Goal: Task Accomplishment & Management: Complete application form

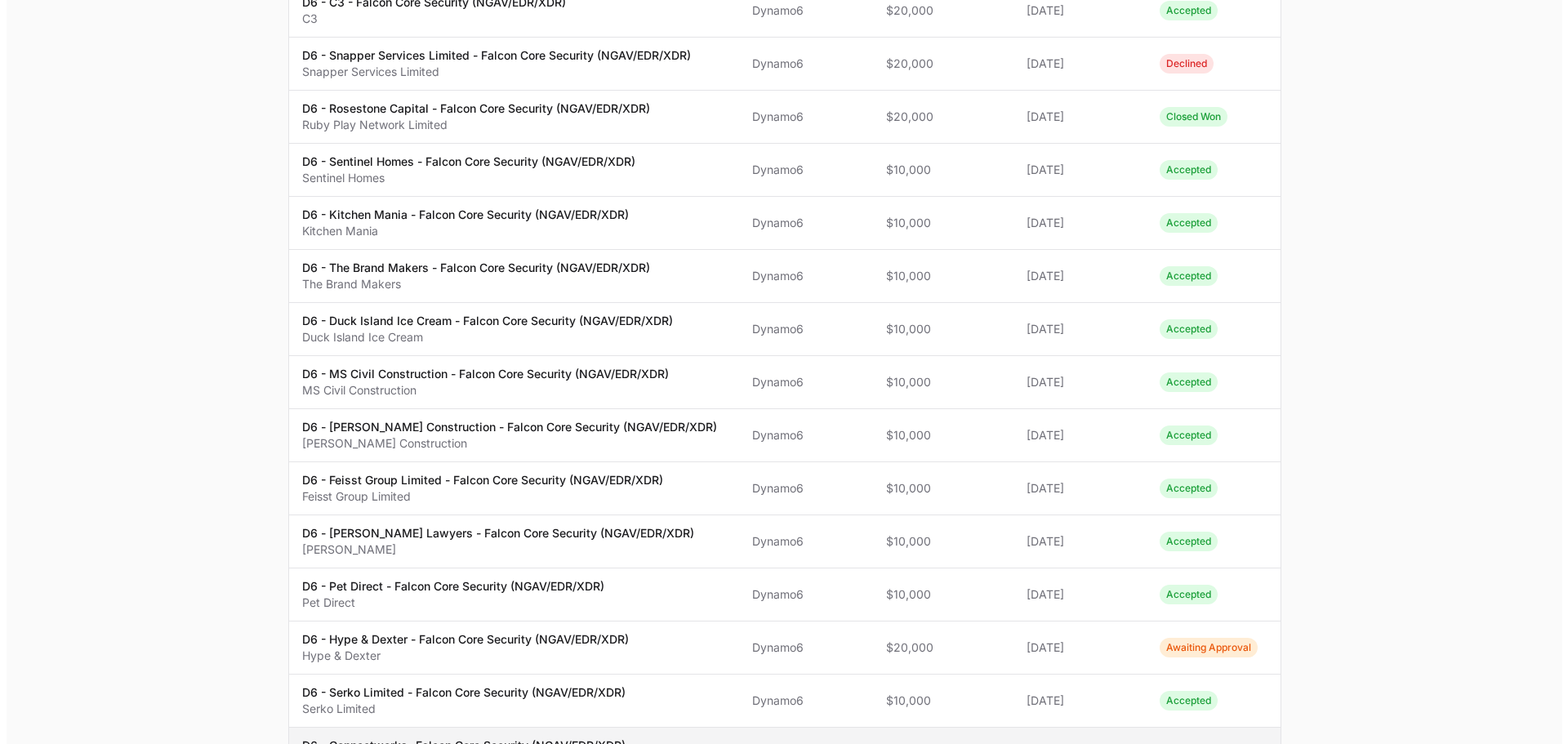
scroll to position [653, 0]
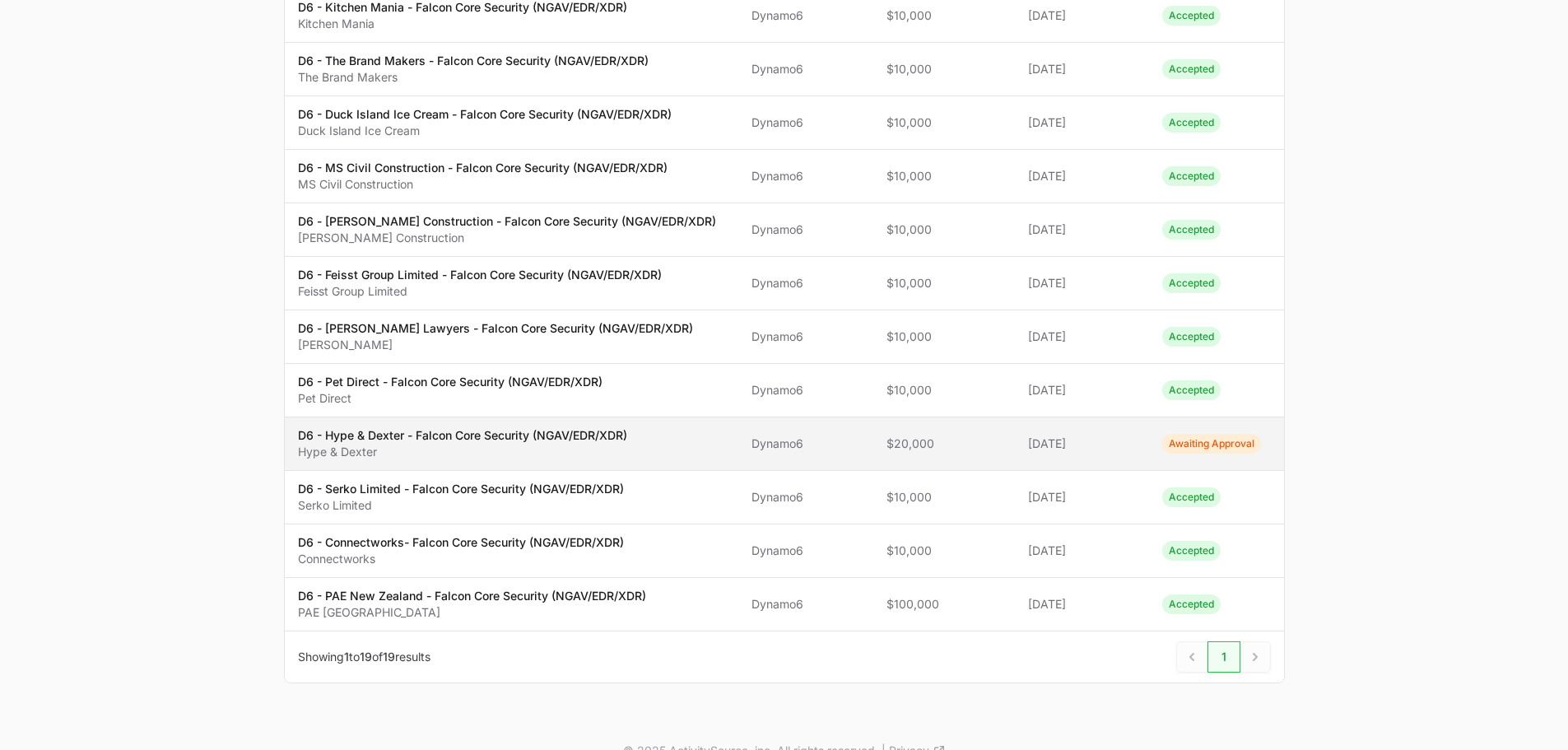
click at [408, 448] on p "Hype & Dexter" at bounding box center [462, 452] width 330 height 17
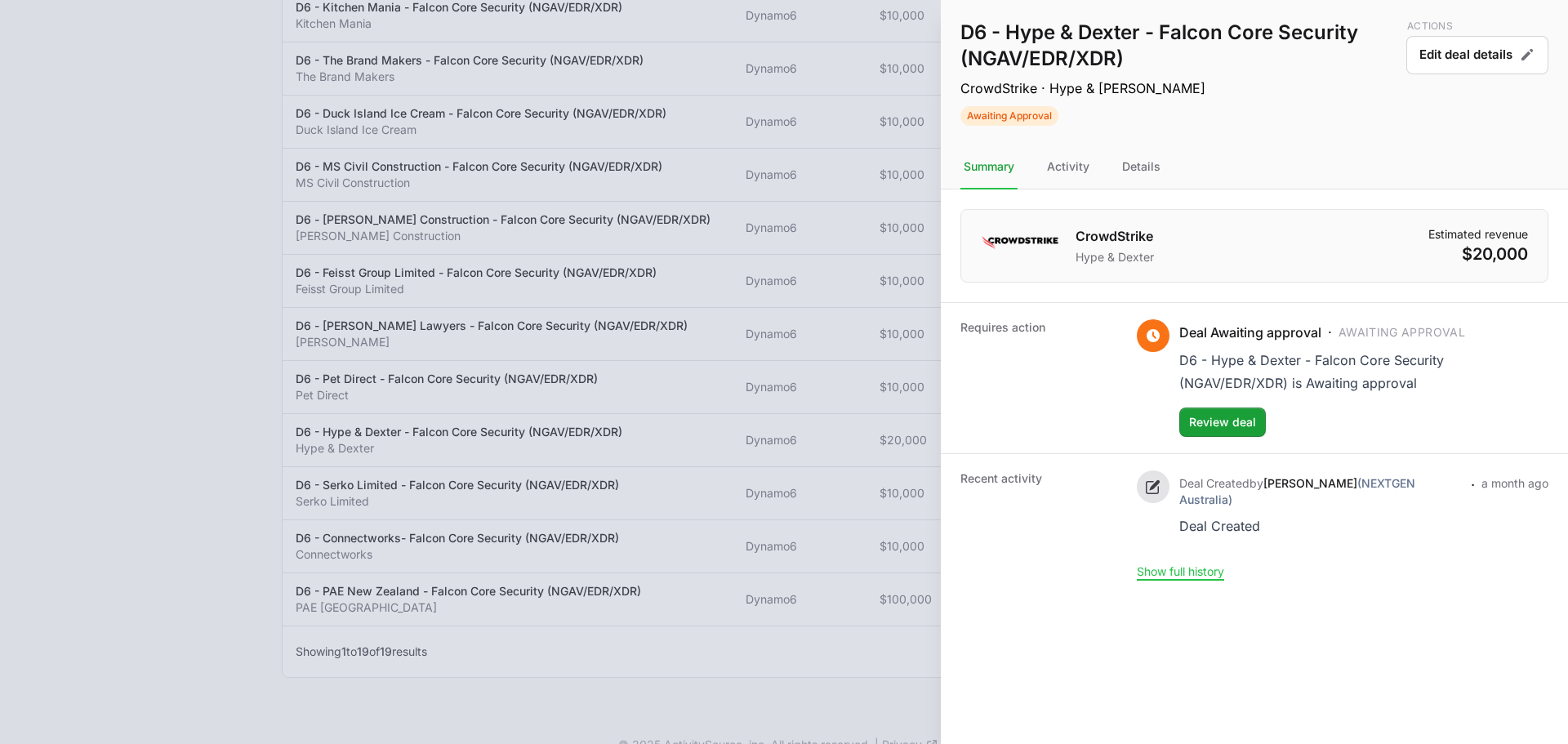
click at [1099, 161] on nav "Summary Activity Details" at bounding box center [1254, 167] width 627 height 44
click at [1145, 165] on div "Details" at bounding box center [1141, 167] width 45 height 44
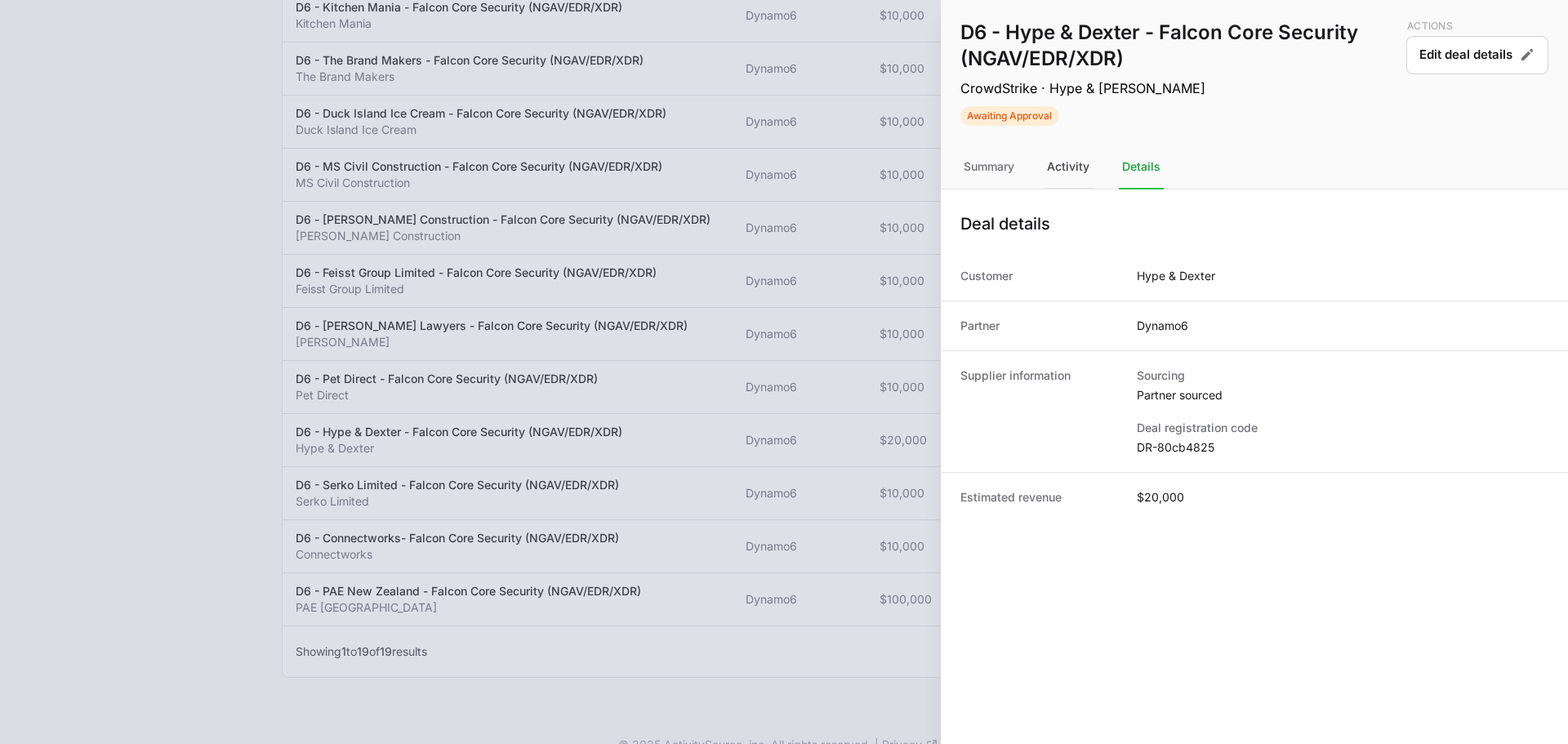
click at [1072, 153] on div "Activity" at bounding box center [1068, 167] width 49 height 44
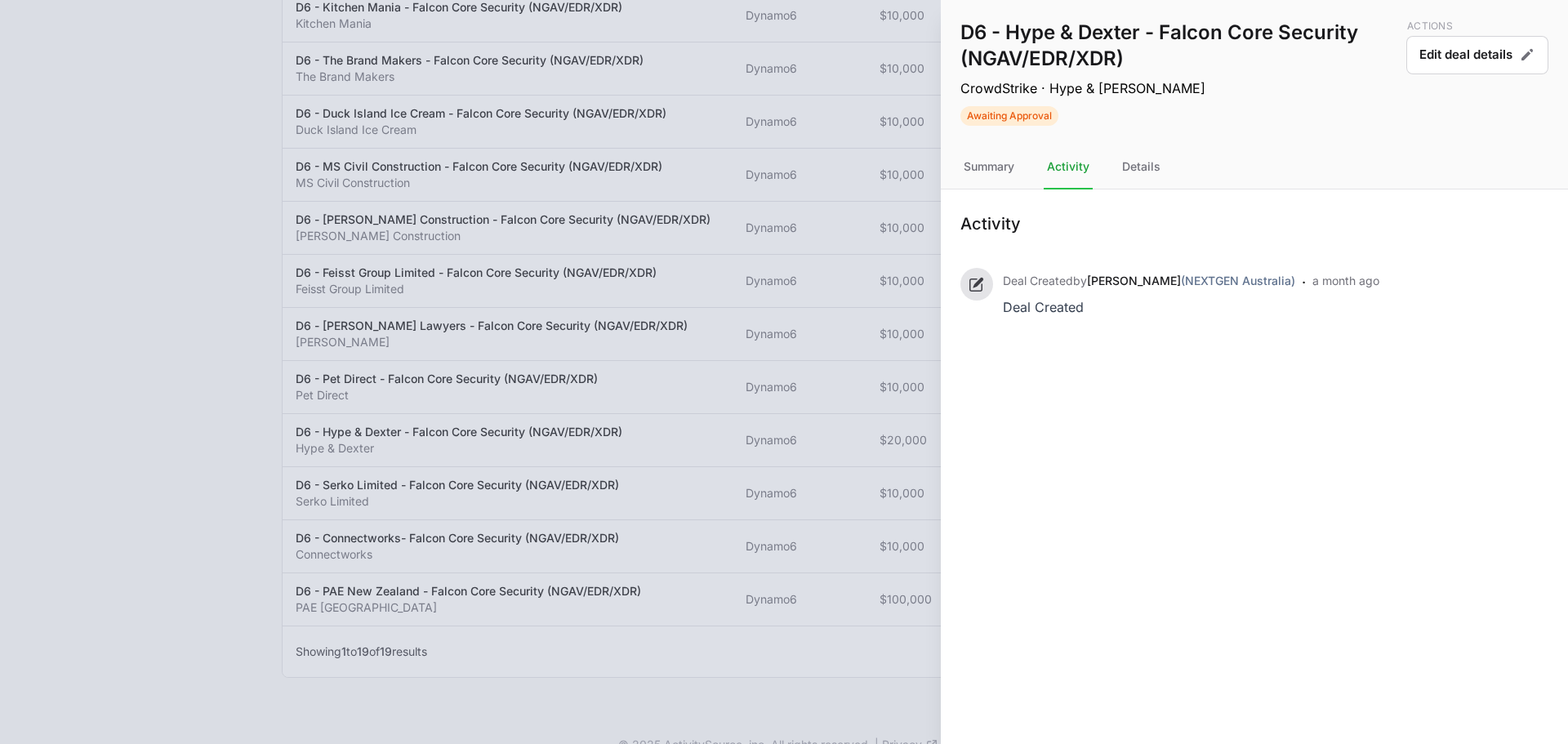
click at [950, 177] on nav "Summary Activity Details" at bounding box center [1254, 167] width 627 height 44
click at [997, 162] on div "Summary" at bounding box center [989, 167] width 57 height 44
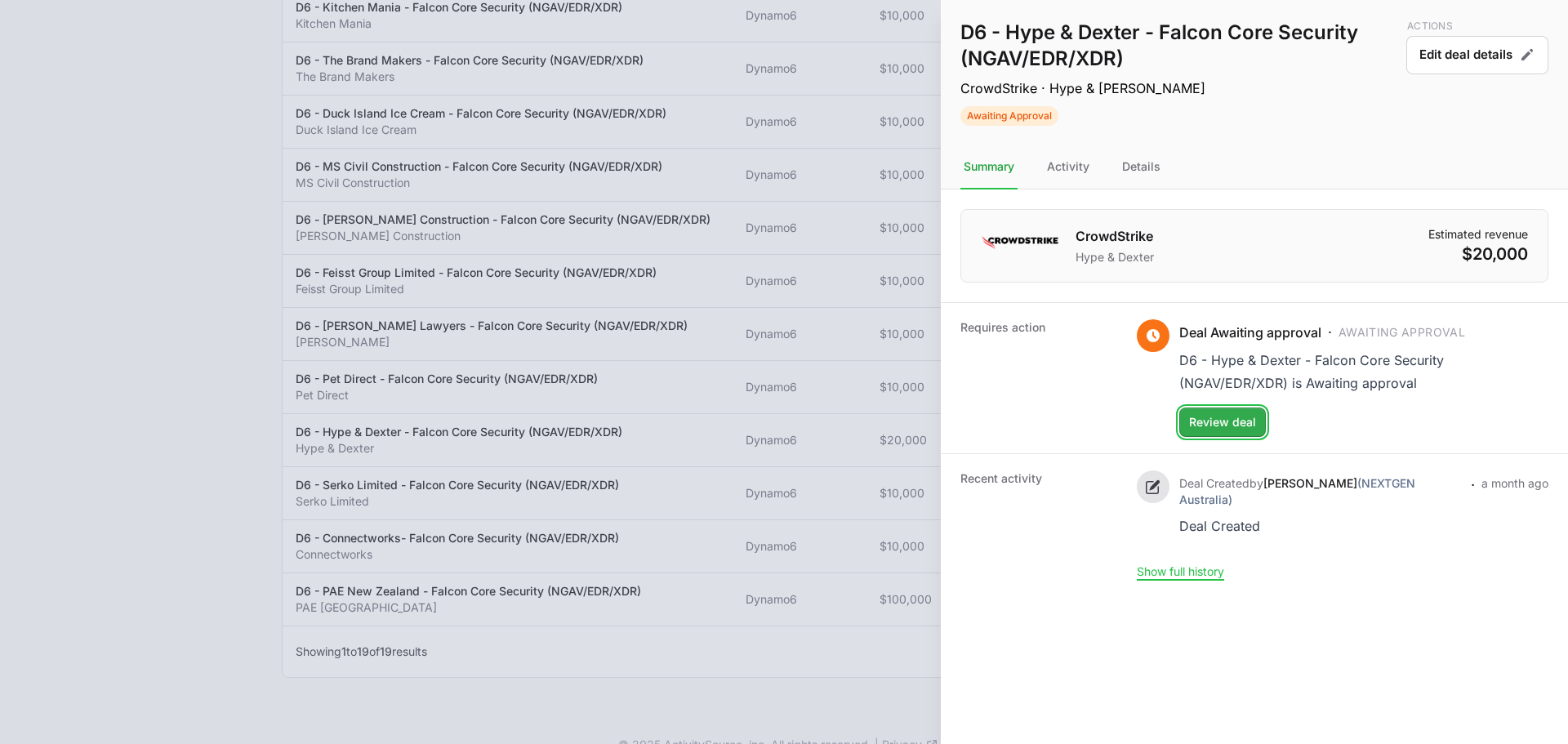
click at [1212, 429] on span "Review deal" at bounding box center [1222, 422] width 67 height 20
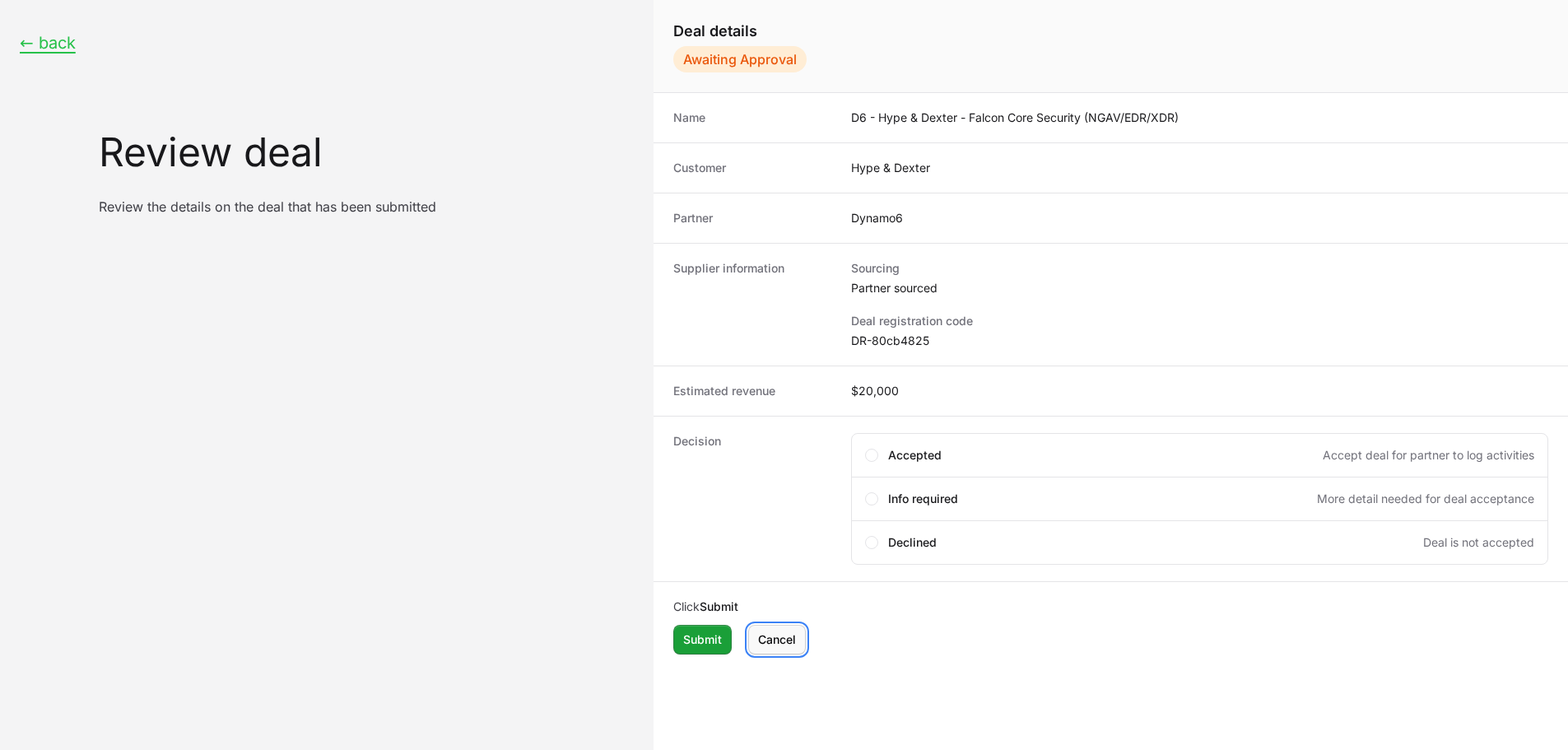
click at [792, 639] on span "Cancel" at bounding box center [776, 639] width 38 height 20
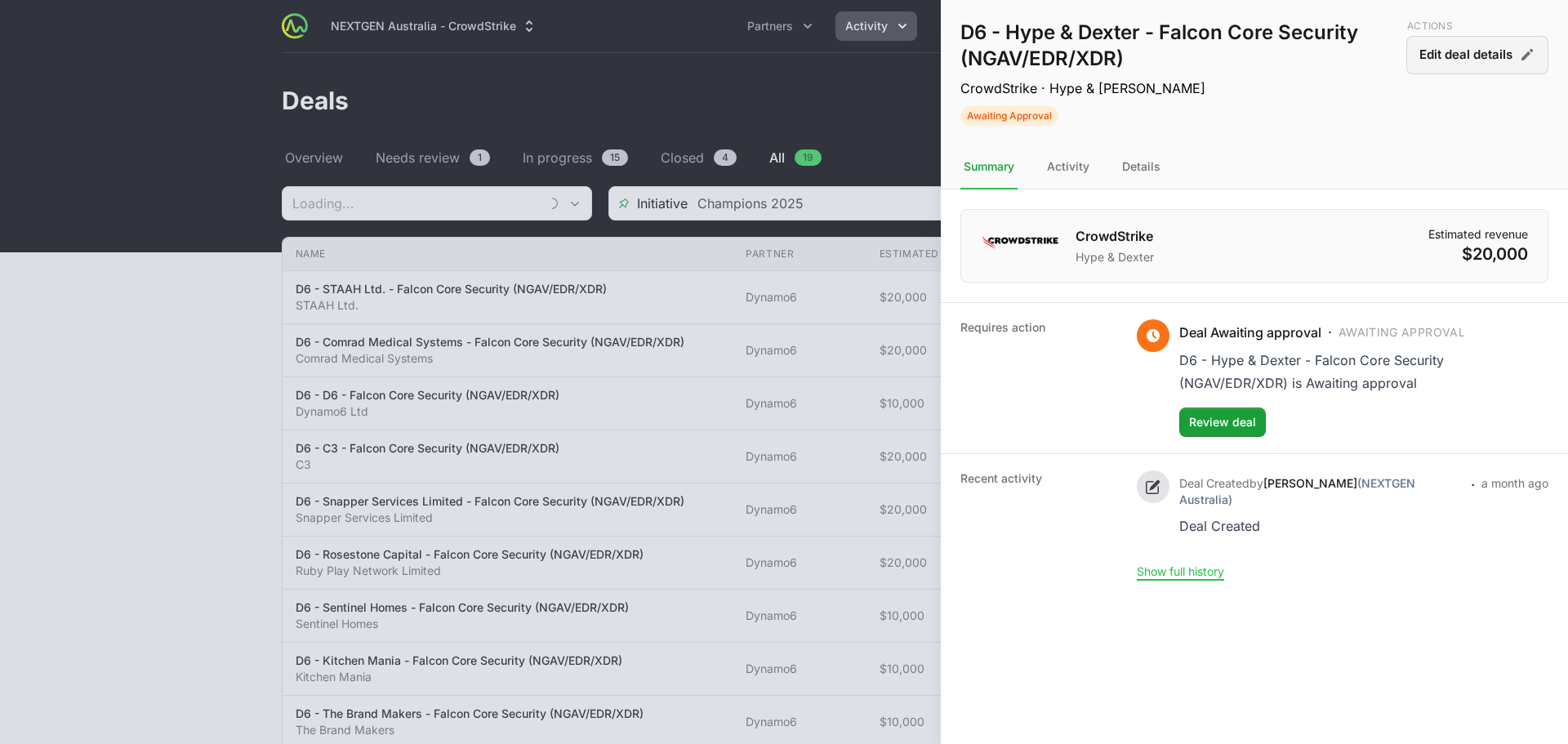
click at [1450, 61] on button "Edit deal details" at bounding box center [1478, 55] width 142 height 38
type input "Dynamo6"
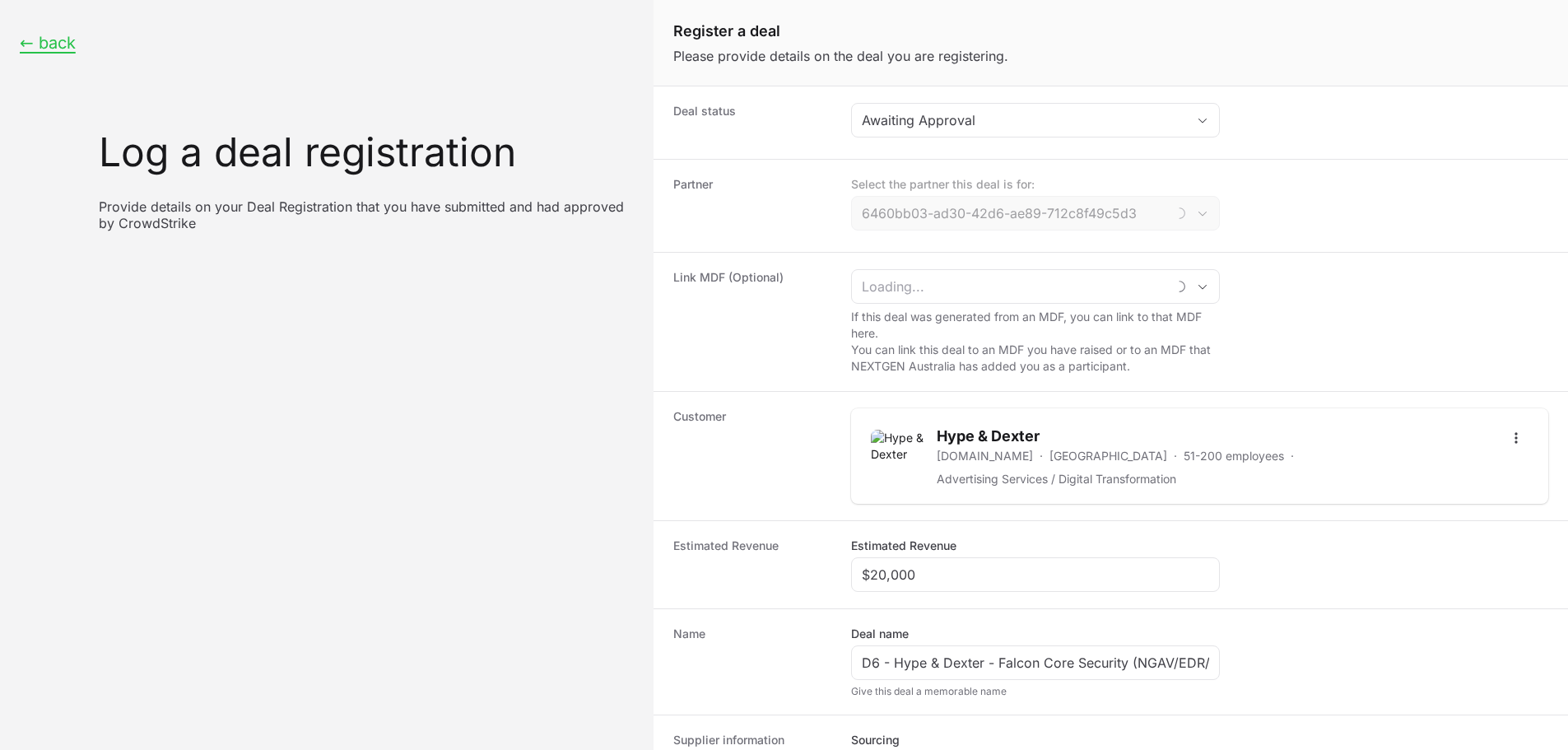
type input "Dynamo6"
click at [918, 580] on input "$20,000" at bounding box center [1035, 574] width 347 height 20
click at [916, 580] on input "$20,000" at bounding box center [1035, 574] width 347 height 20
paste input "35"
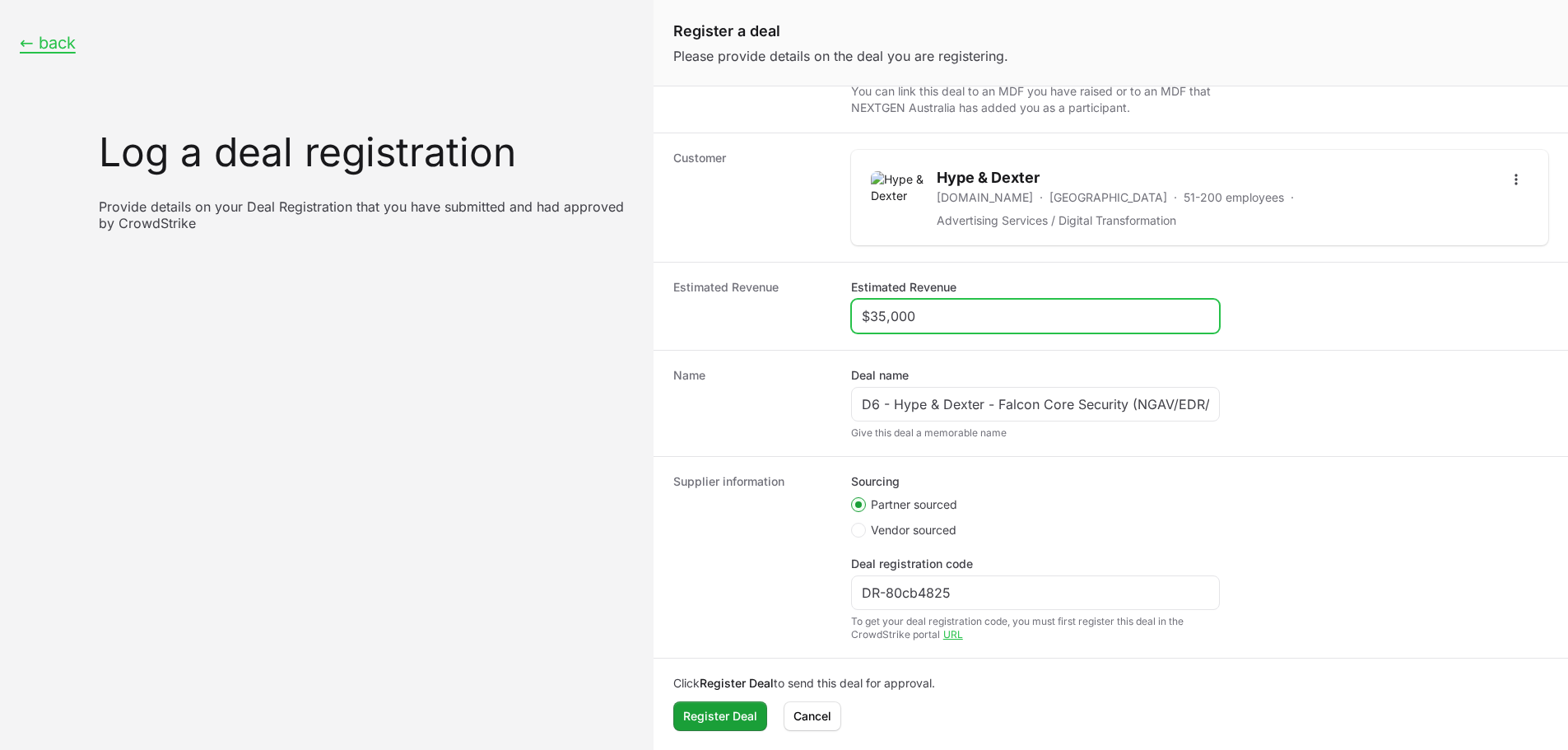
scroll to position [260, 0]
type input "$35,000"
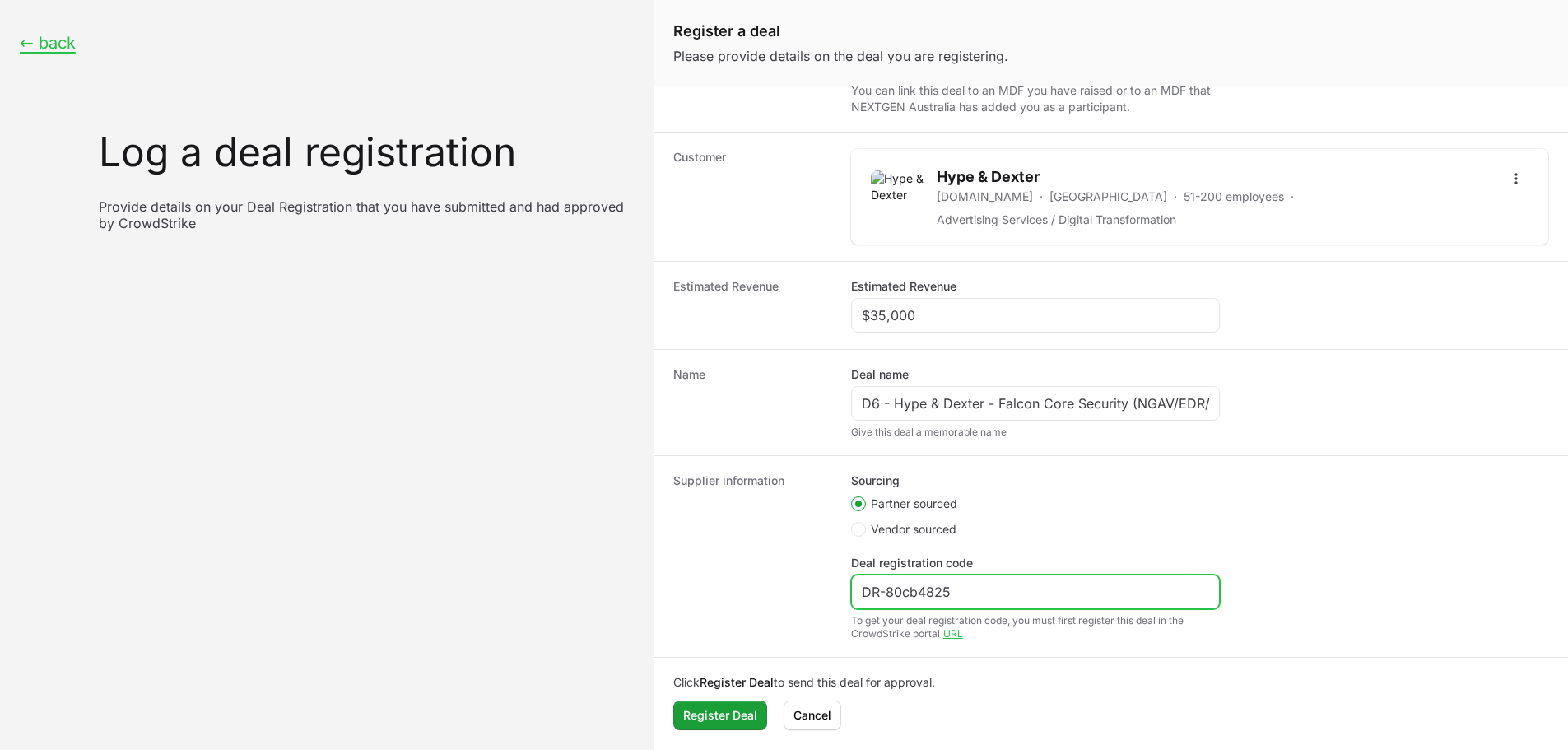
drag, startPoint x: 963, startPoint y: 598, endPoint x: 753, endPoint y: 599, distance: 210.0
click at [753, 599] on div "Supplier information Sourcing Partner sourced Vendor sourced Deal registration …" at bounding box center [1111, 556] width 914 height 202
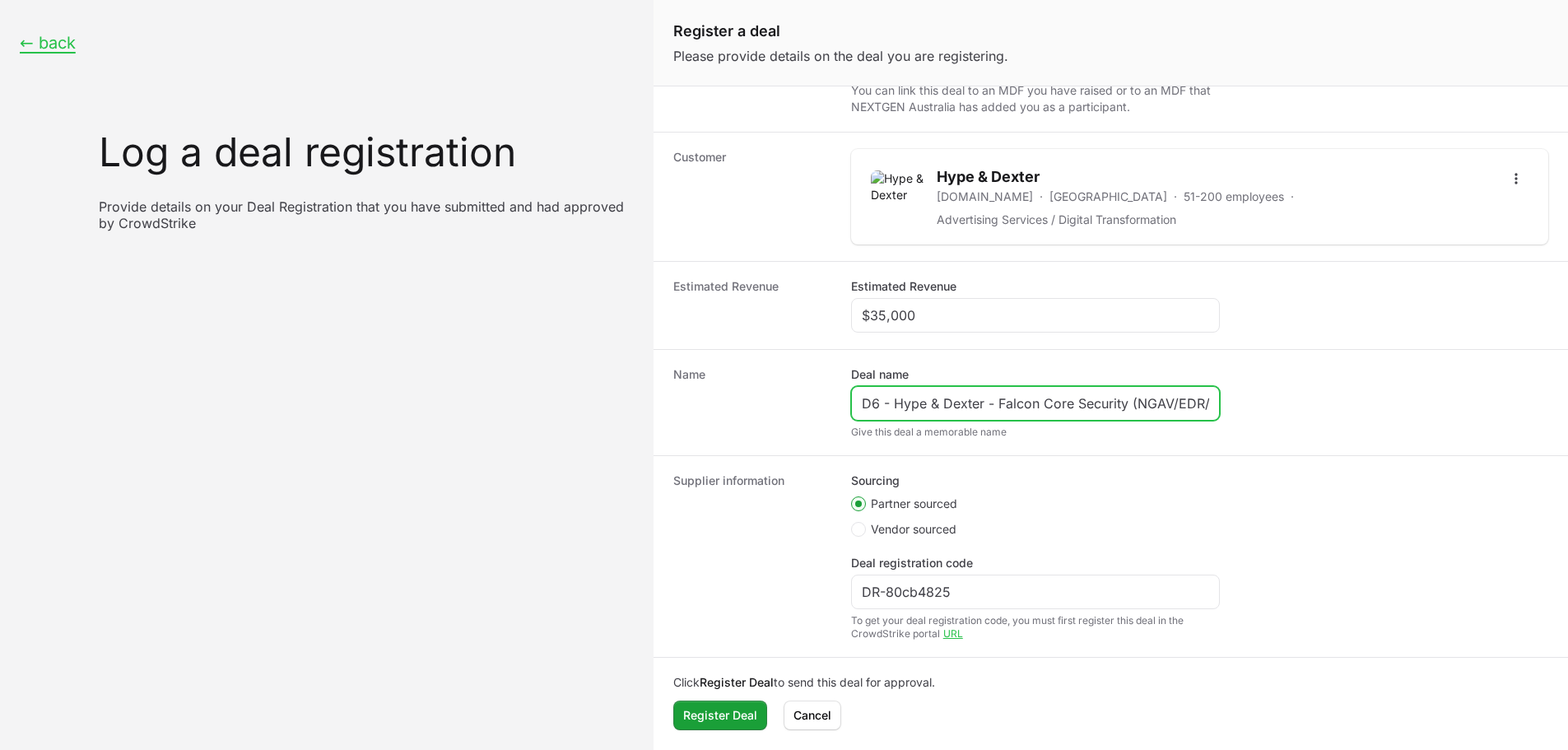
click at [1037, 410] on input "D6 - Hype & Dexter - Falcon Core Security (NGAV/EDR/XDR)" at bounding box center [1035, 403] width 347 height 20
drag, startPoint x: 996, startPoint y: 398, endPoint x: 1235, endPoint y: 387, distance: 239.3
click at [1235, 387] on dd "Deal name D6 - Hype & Dexter - Falcon Core Security (NGAV/EDR/XDR) Give this de…" at bounding box center [1200, 402] width 697 height 73
paste input "MDR"
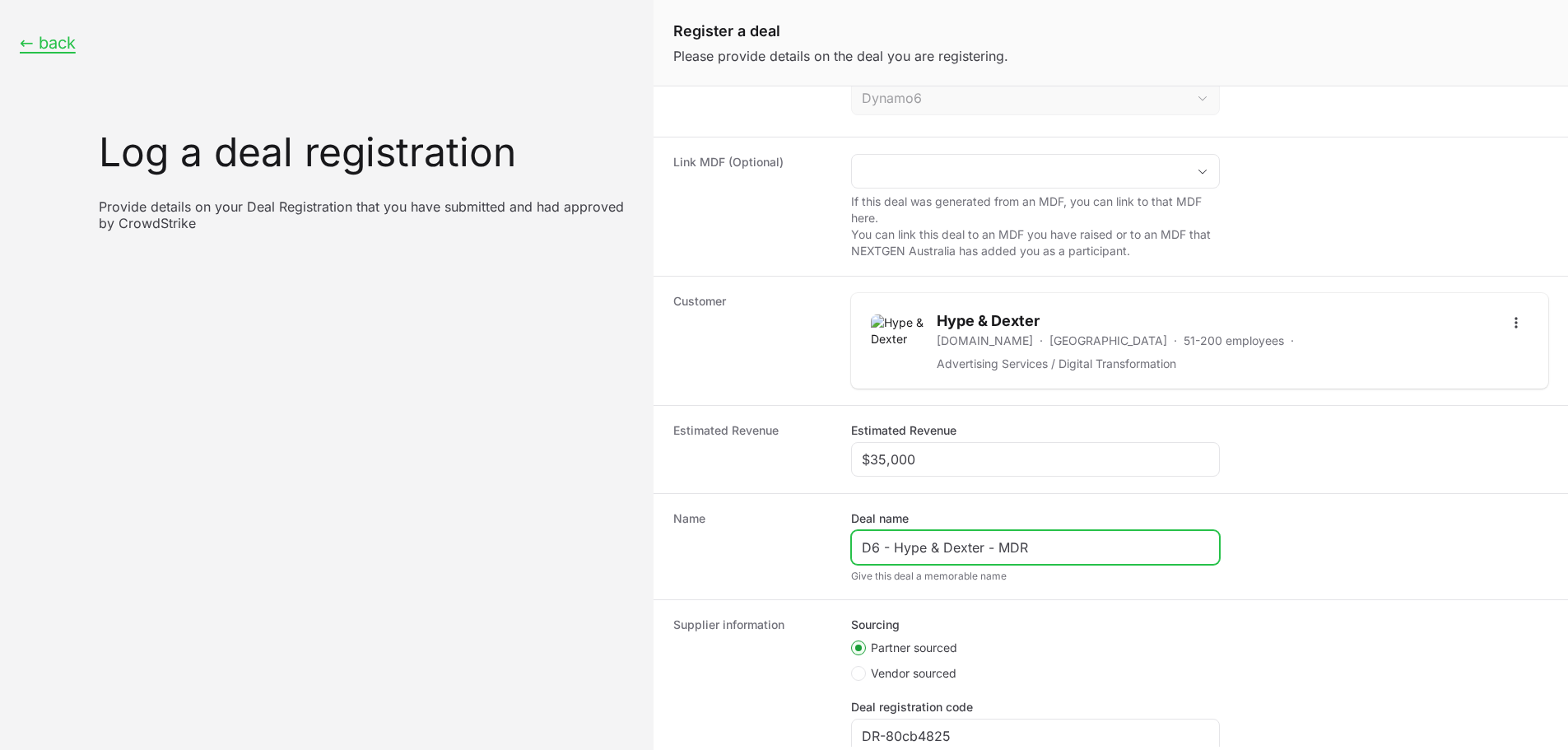
scroll to position [0, 0]
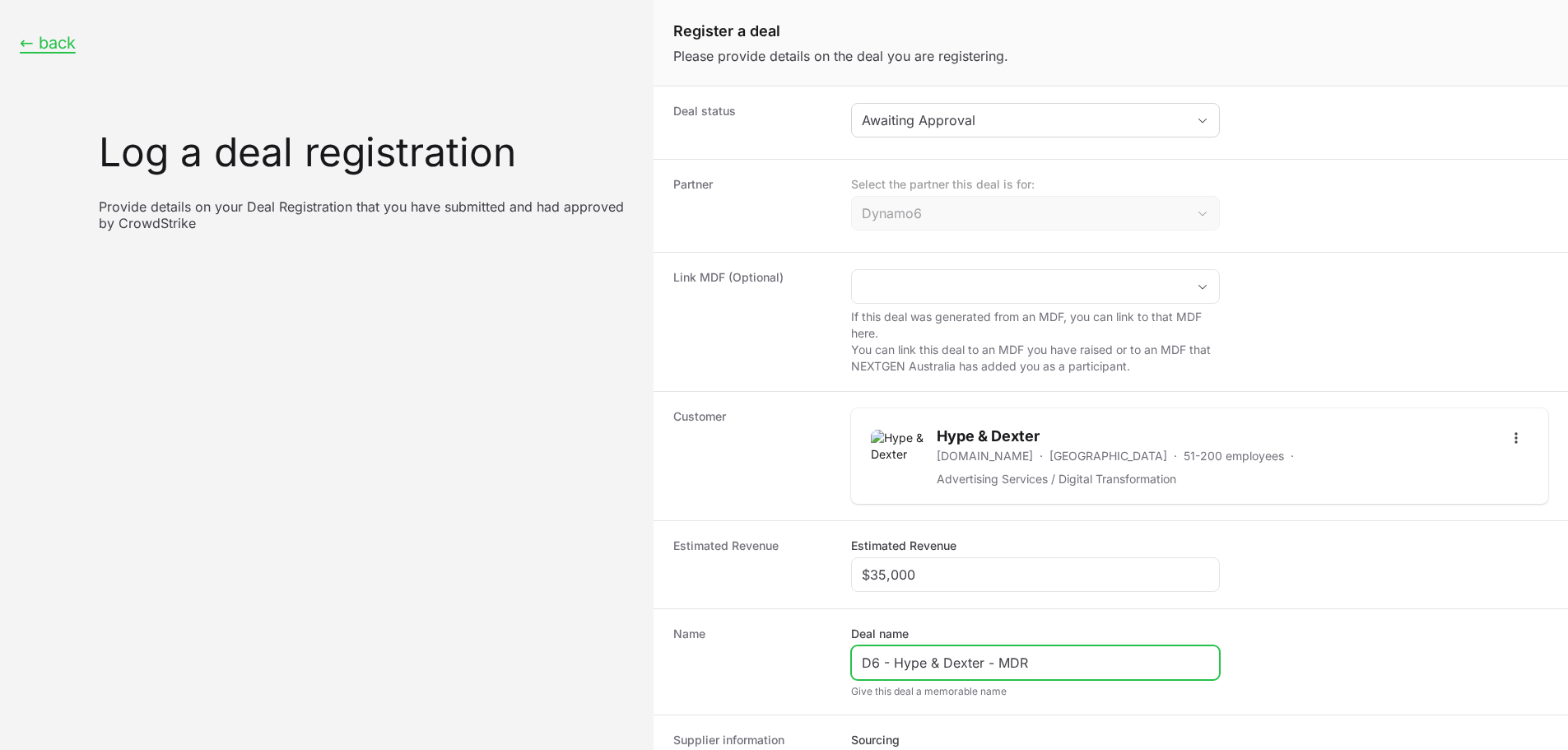
type input "D6 - Hype & Dexter - MDR"
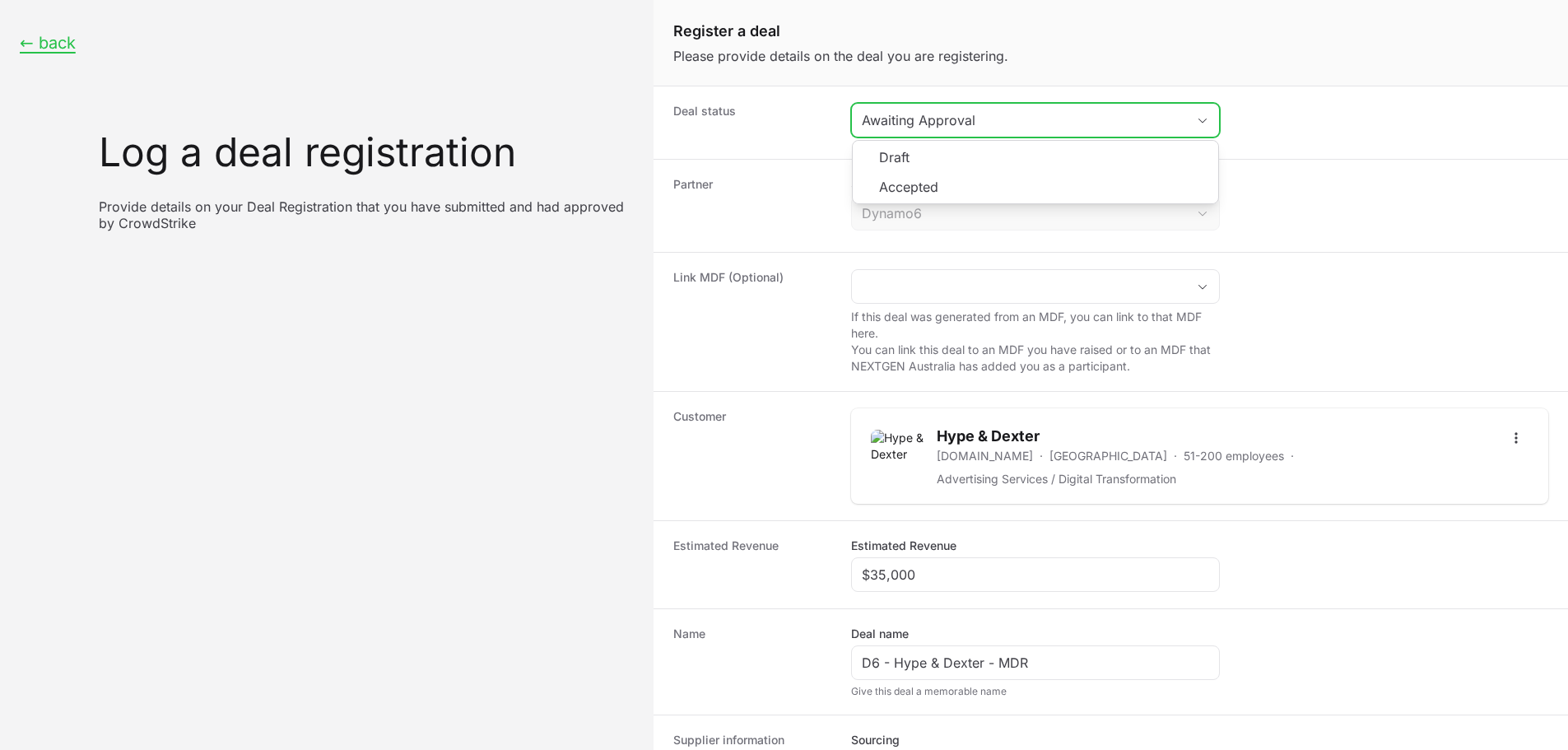
click at [1056, 126] on div "Awaiting Approval" at bounding box center [1023, 120] width 324 height 20
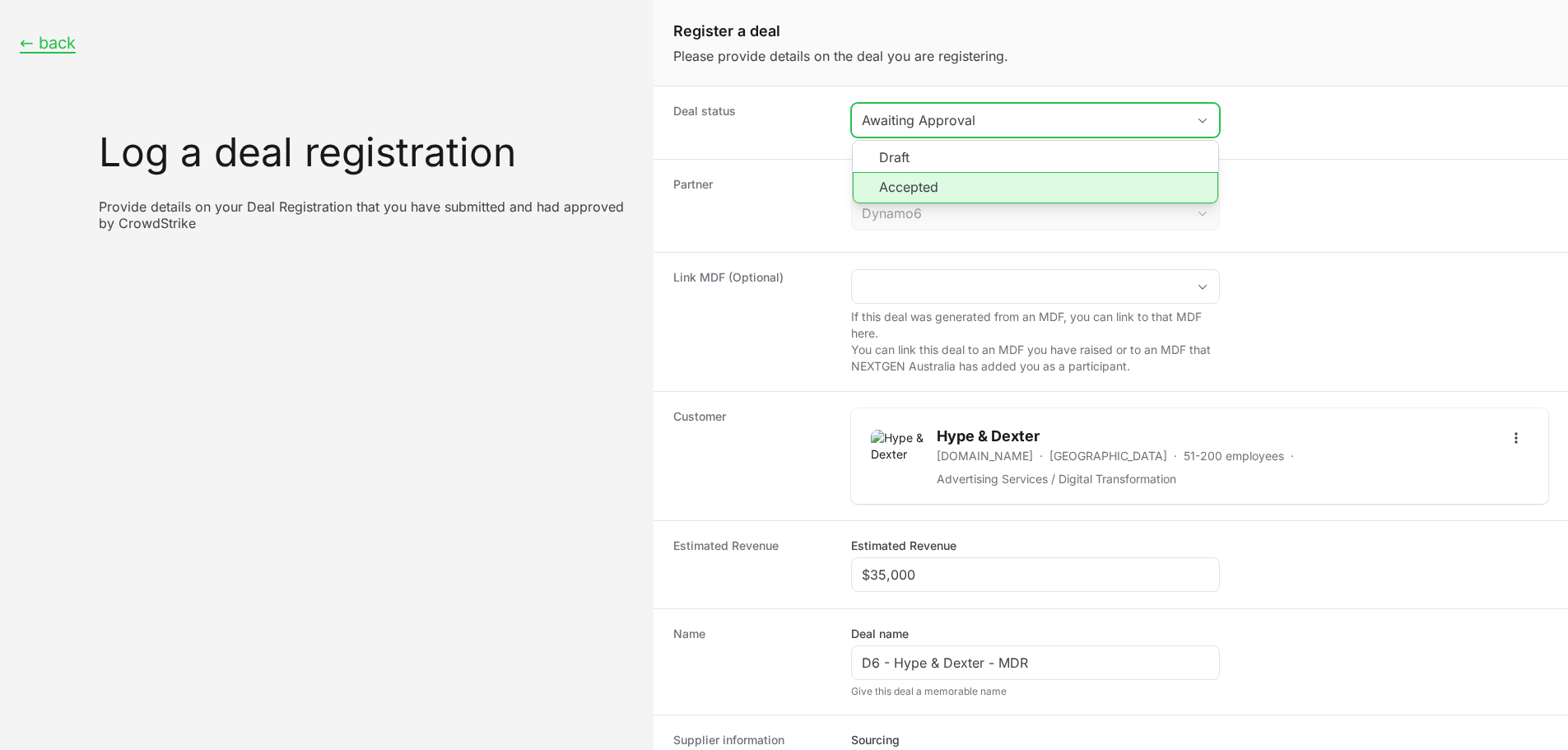
click at [1006, 187] on li "Accepted" at bounding box center [1036, 188] width 365 height 31
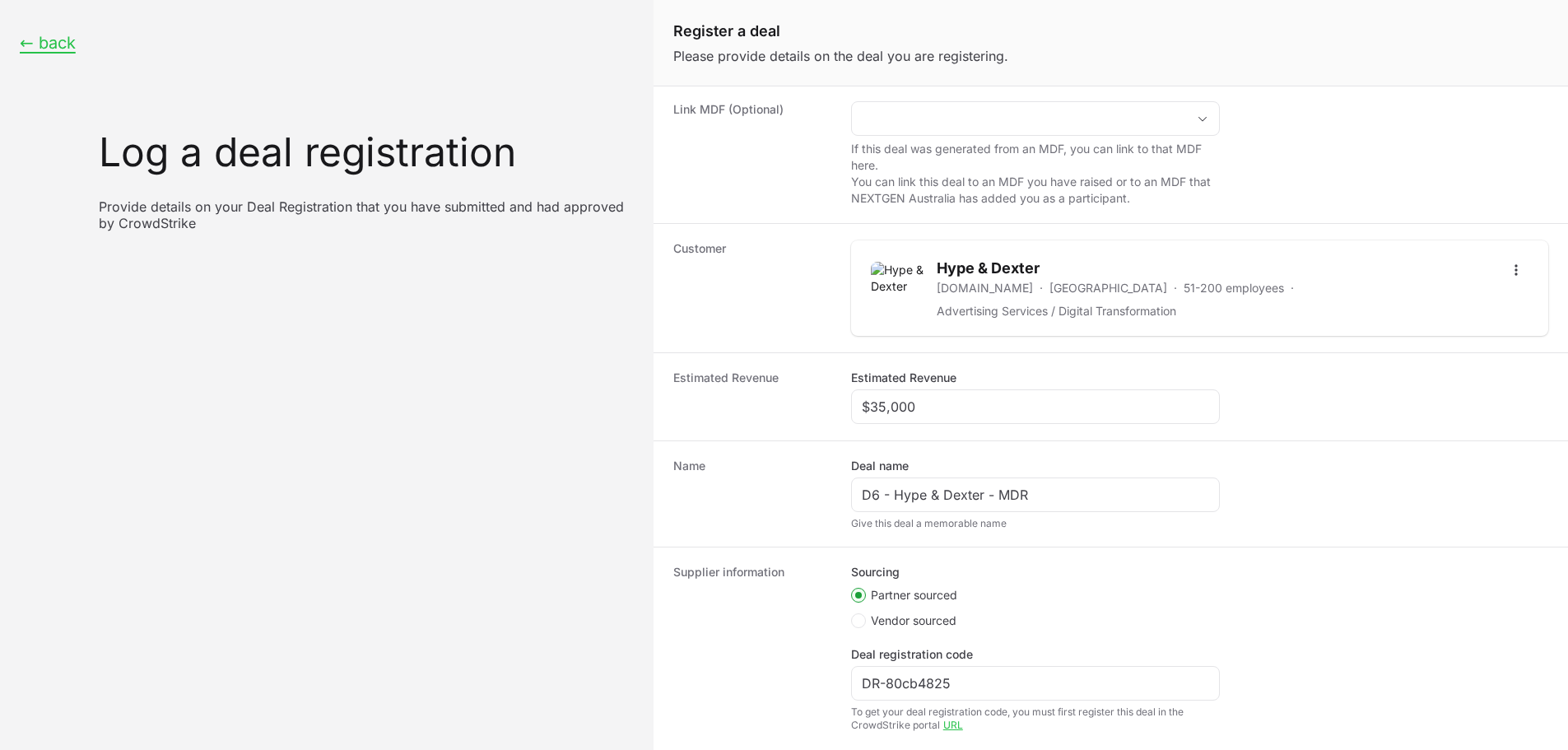
scroll to position [260, 0]
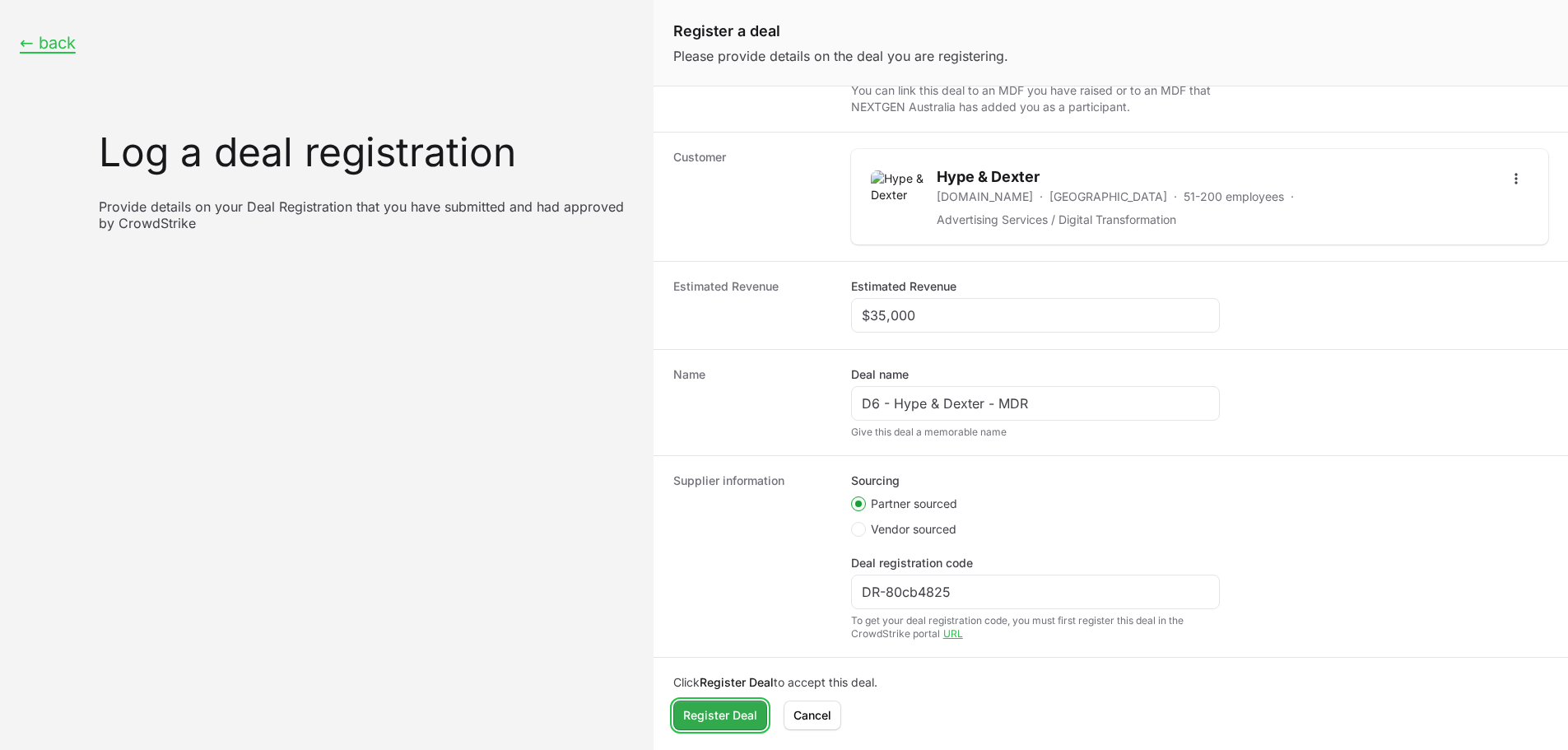
click at [722, 712] on span "Register Deal" at bounding box center [720, 715] width 74 height 20
